Goal: Transaction & Acquisition: Purchase product/service

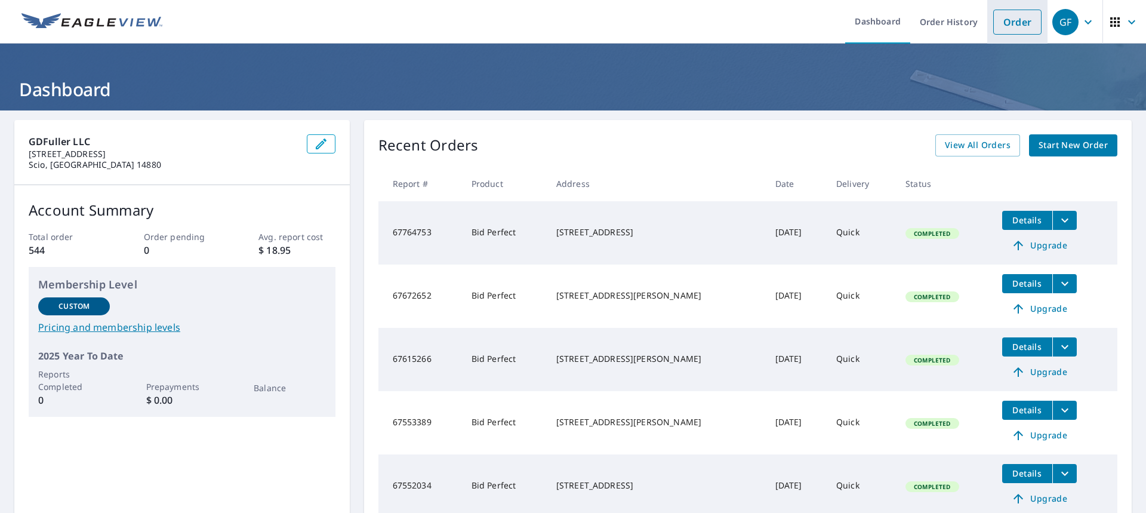
click at [1006, 20] on link "Order" at bounding box center [1018, 22] width 48 height 25
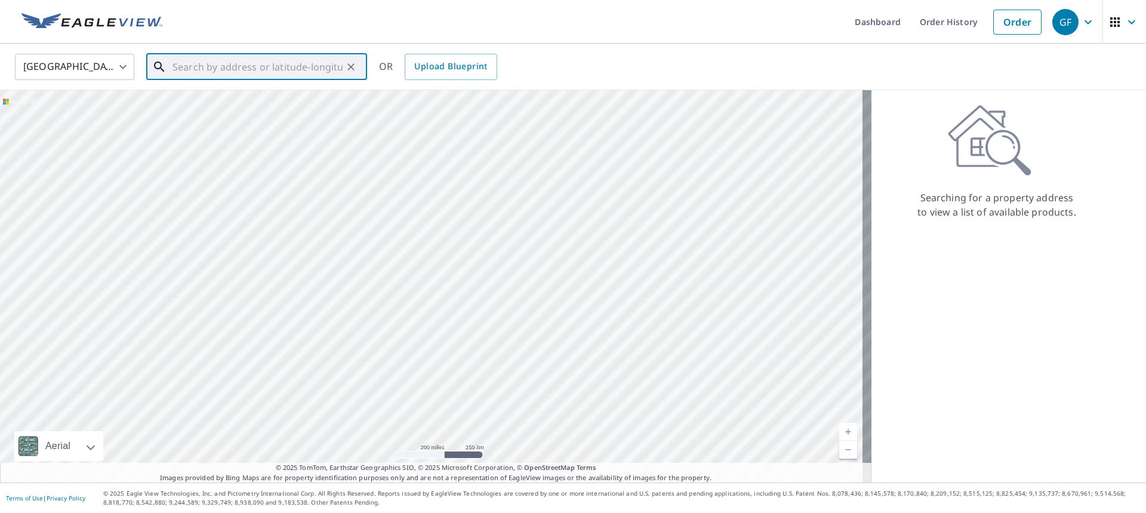
click at [265, 64] on input "text" at bounding box center [258, 66] width 170 height 33
click at [298, 71] on input "text" at bounding box center [258, 66] width 170 height 33
click at [204, 104] on span "796 Route 39" at bounding box center [264, 101] width 188 height 14
type input "[STREET_ADDRESS]"
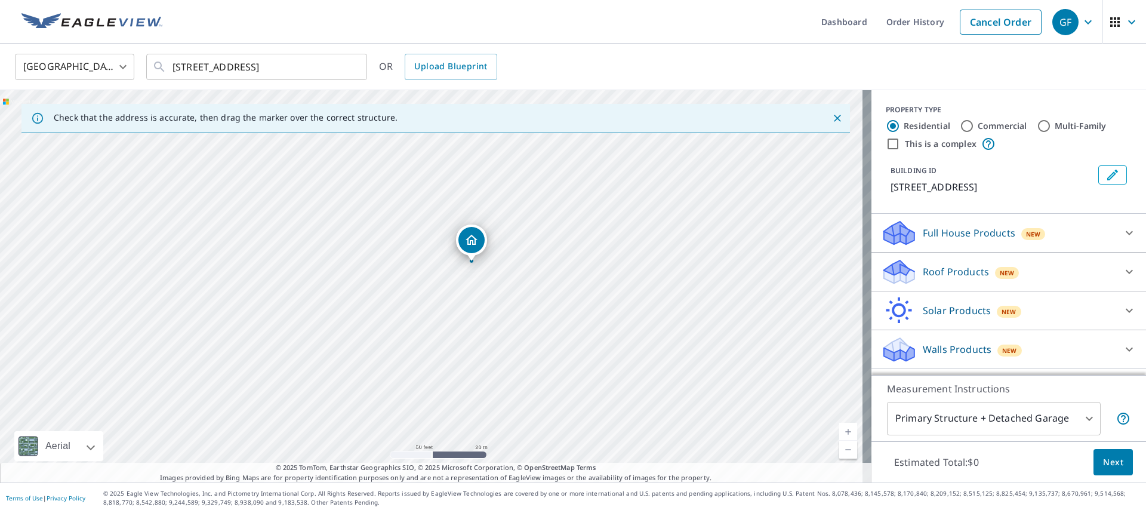
drag, startPoint x: 610, startPoint y: 291, endPoint x: 499, endPoint y: 302, distance: 111.5
click at [499, 302] on div "[STREET_ADDRESS]" at bounding box center [436, 286] width 872 height 392
drag, startPoint x: 455, startPoint y: 212, endPoint x: 509, endPoint y: 217, distance: 54.5
drag, startPoint x: 437, startPoint y: 265, endPoint x: 359, endPoint y: 256, distance: 78.1
click at [924, 271] on p "Roof Products" at bounding box center [956, 272] width 66 height 14
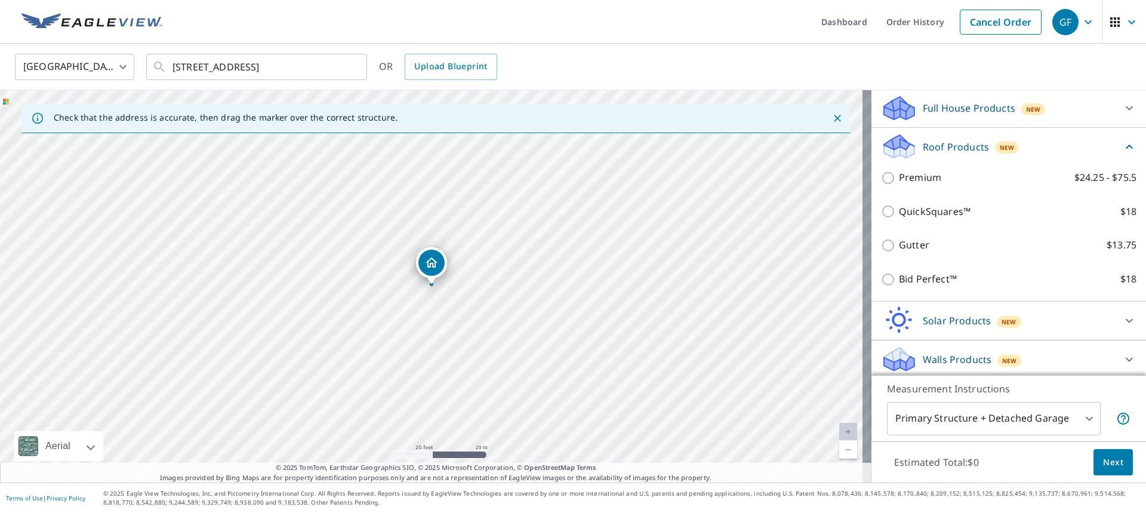
scroll to position [129, 0]
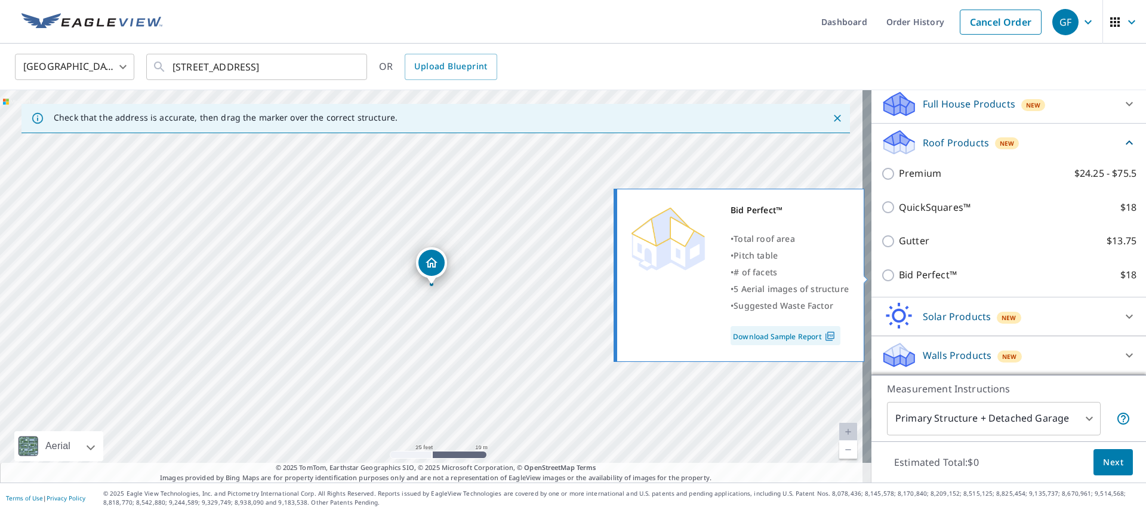
click at [882, 277] on input "Bid Perfect™ $18" at bounding box center [890, 275] width 18 height 14
checkbox input "true"
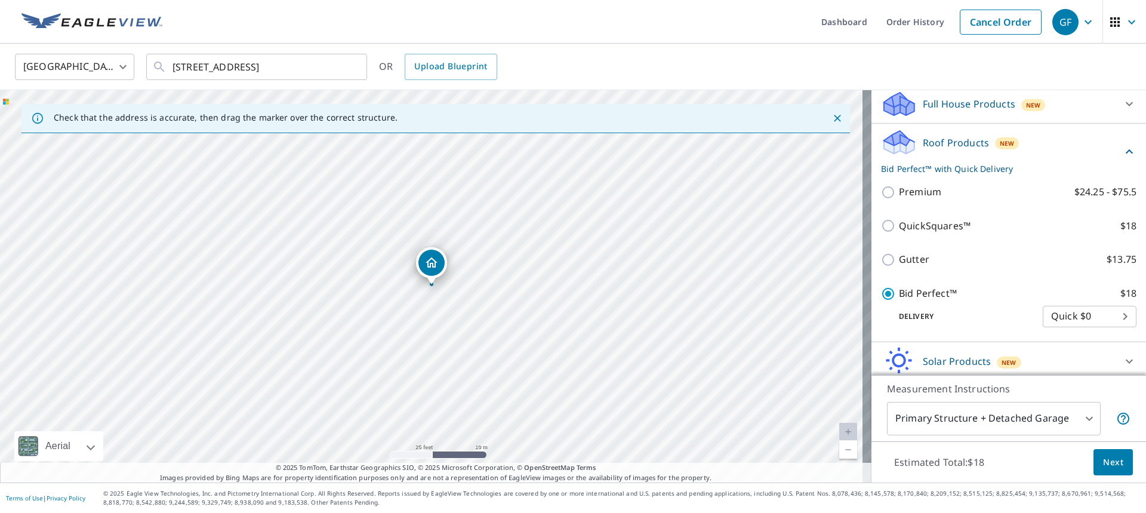
click at [1105, 464] on span "Next" at bounding box center [1114, 462] width 20 height 15
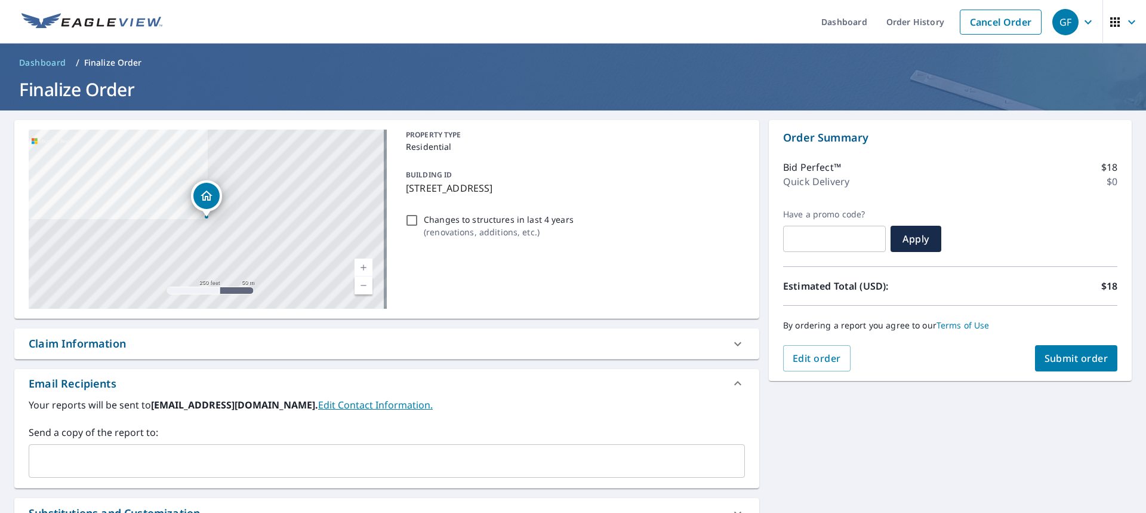
click at [1068, 354] on span "Submit order" at bounding box center [1077, 358] width 64 height 13
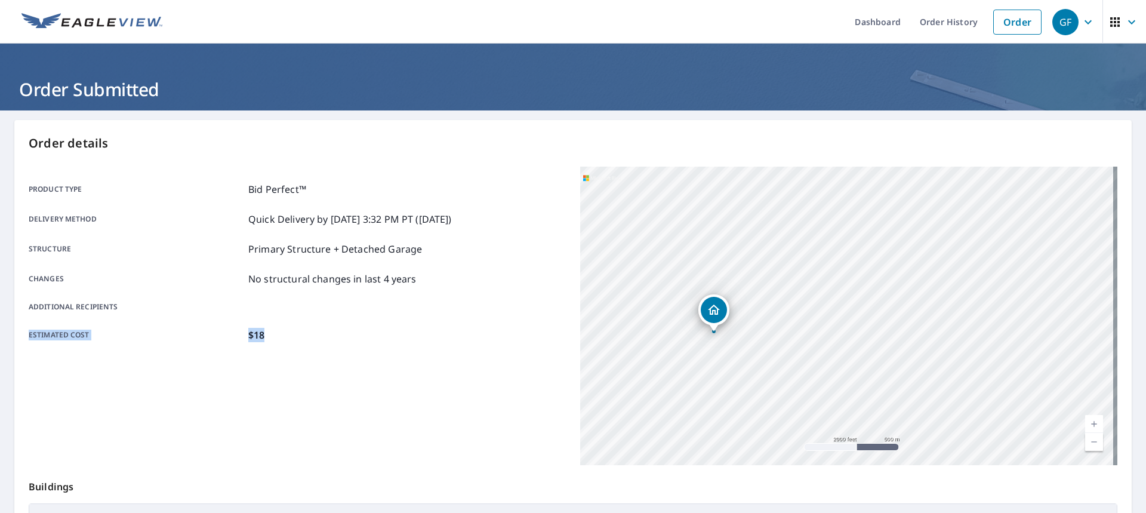
drag, startPoint x: 554, startPoint y: 324, endPoint x: 478, endPoint y: 303, distance: 78.7
click at [463, 307] on div "Product type Bid Perfect™ Delivery method Quick Delivery by [DATE] 3:32 PM PT (…" at bounding box center [297, 262] width 537 height 160
drag, startPoint x: 820, startPoint y: 355, endPoint x: 754, endPoint y: 317, distance: 76.5
click at [754, 317] on div "[STREET_ADDRESS]" at bounding box center [848, 316] width 537 height 299
drag, startPoint x: 734, startPoint y: 325, endPoint x: 785, endPoint y: 325, distance: 51.4
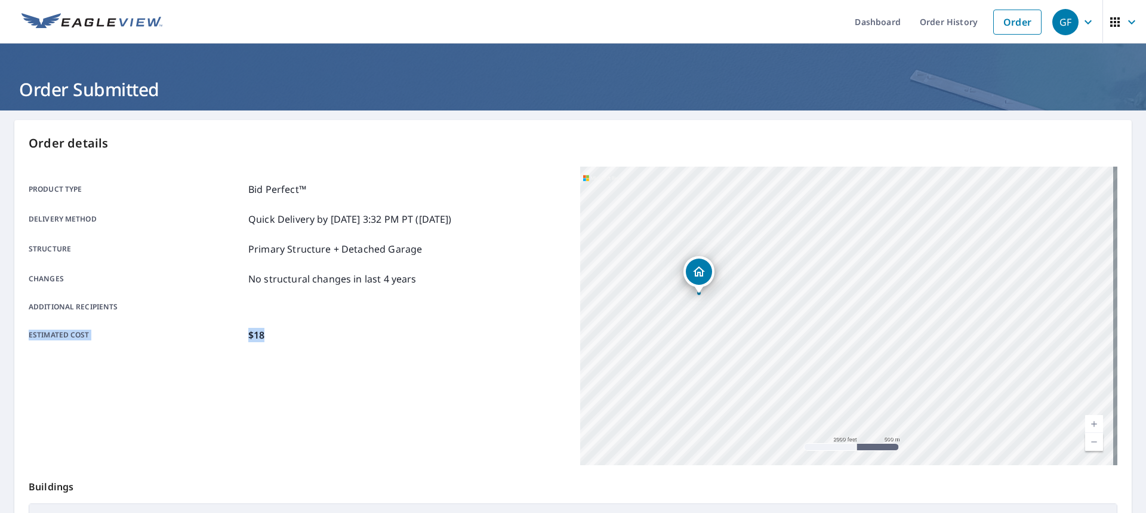
click at [785, 325] on div "[STREET_ADDRESS]" at bounding box center [848, 316] width 537 height 299
drag, startPoint x: 757, startPoint y: 345, endPoint x: 567, endPoint y: 309, distance: 193.4
click at [567, 309] on div "Product type Bid Perfect™ Delivery method Quick Delivery by [DATE] 3:32 PM PT (…" at bounding box center [573, 316] width 1089 height 299
drag, startPoint x: 803, startPoint y: 298, endPoint x: 839, endPoint y: 196, distance: 108.4
click at [785, 235] on div "[STREET_ADDRESS]" at bounding box center [848, 316] width 537 height 299
